Goal: Information Seeking & Learning: Learn about a topic

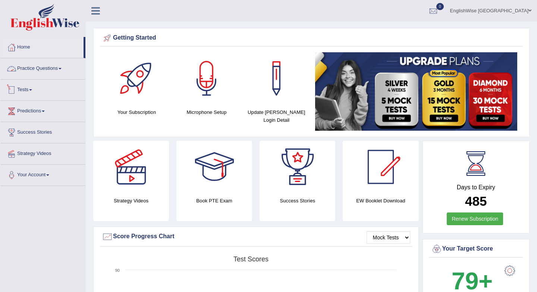
click at [37, 70] on link "Practice Questions" at bounding box center [42, 67] width 85 height 19
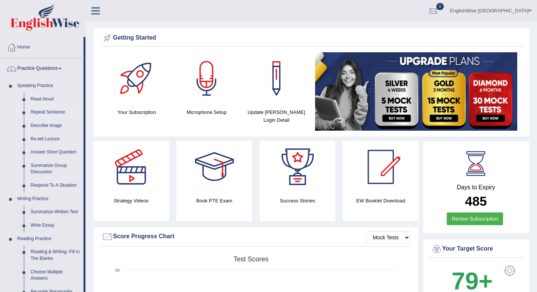
click at [40, 109] on link "Repeat Sentence" at bounding box center [55, 112] width 56 height 13
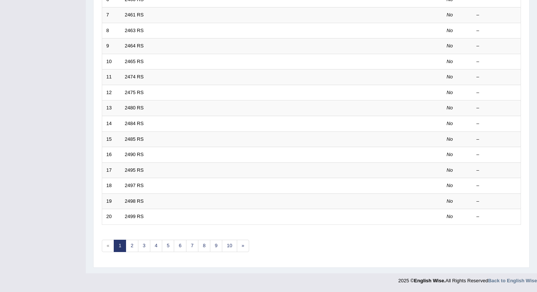
scroll to position [202, 0]
click at [147, 243] on link "3" at bounding box center [144, 245] width 12 height 12
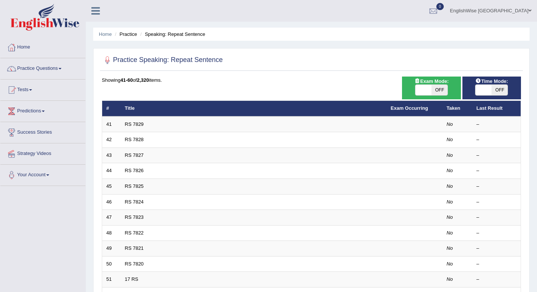
scroll to position [14, 0]
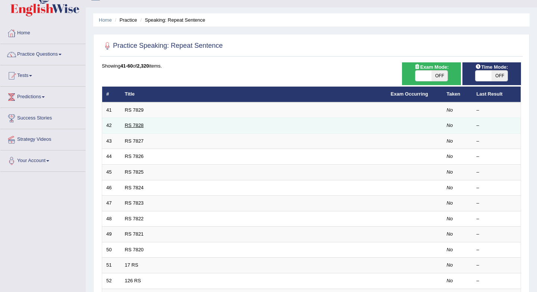
click at [132, 124] on link "RS 7828" at bounding box center [134, 125] width 19 height 6
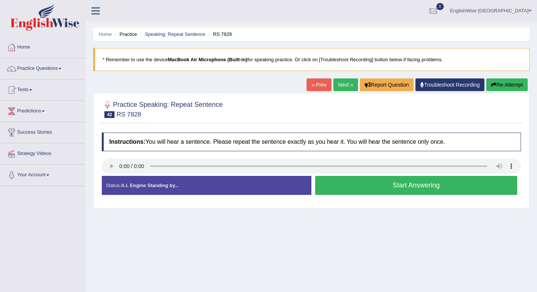
click at [337, 187] on button "Start Answering" at bounding box center [416, 185] width 202 height 19
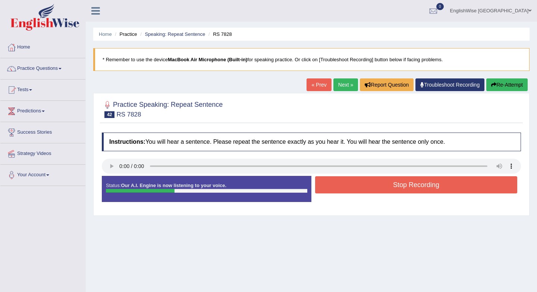
click at [337, 187] on button "Stop Recording" at bounding box center [416, 184] width 202 height 17
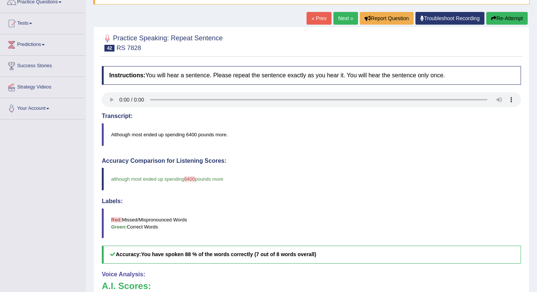
scroll to position [63, 0]
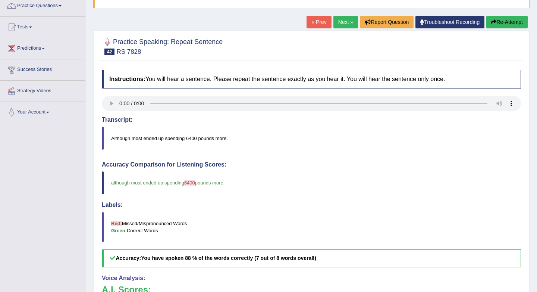
click at [499, 21] on button "Re-Attempt" at bounding box center [506, 22] width 41 height 13
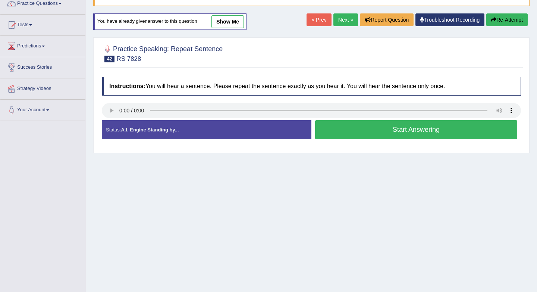
click at [395, 129] on button "Start Answering" at bounding box center [416, 129] width 202 height 19
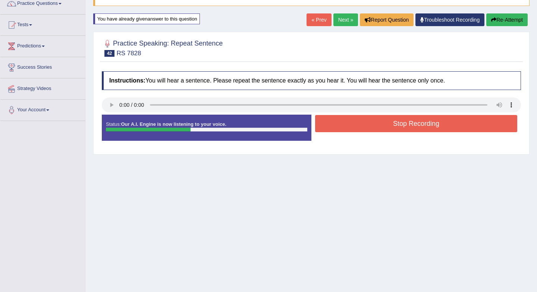
click at [395, 129] on button "Stop Recording" at bounding box center [416, 123] width 202 height 17
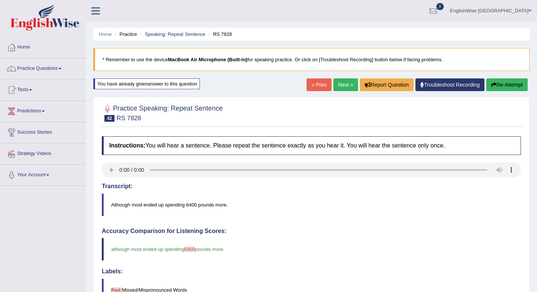
click at [44, 23] on img at bounding box center [44, 17] width 69 height 27
